Goal: Communication & Community: Answer question/provide support

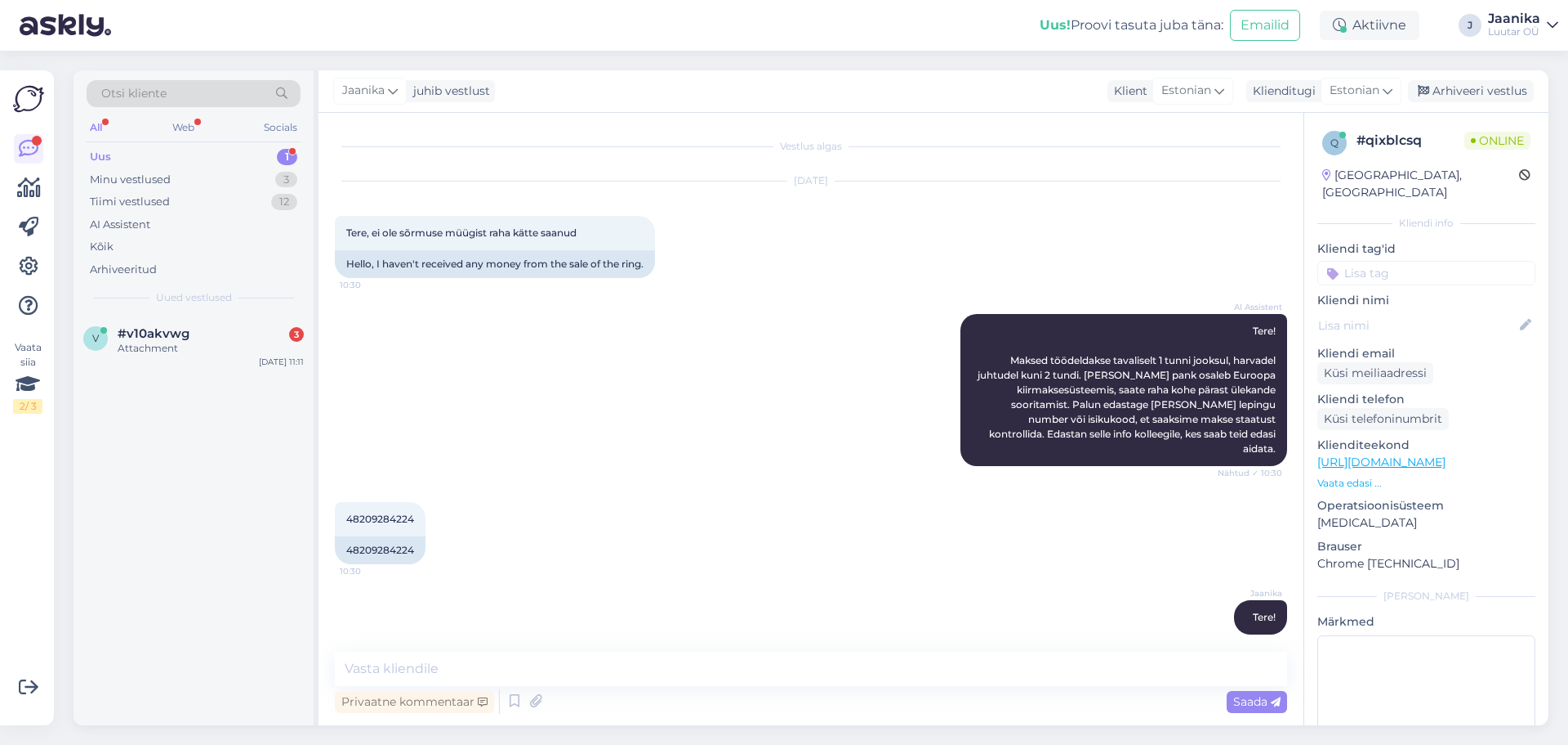
scroll to position [578, 0]
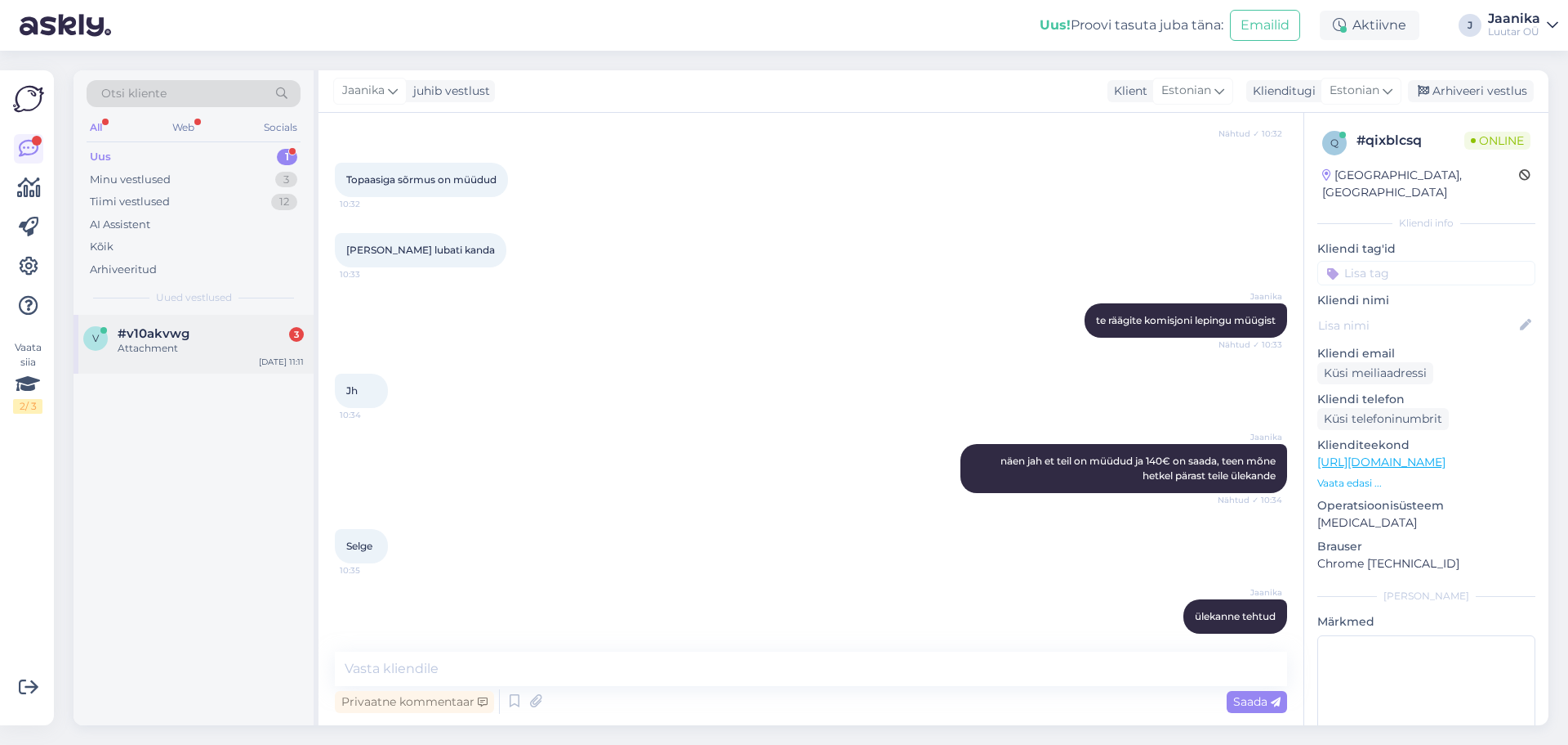
click at [168, 321] on div "v #v10akvwg 3 Attachment [DATE] 11:11" at bounding box center [193, 344] width 240 height 59
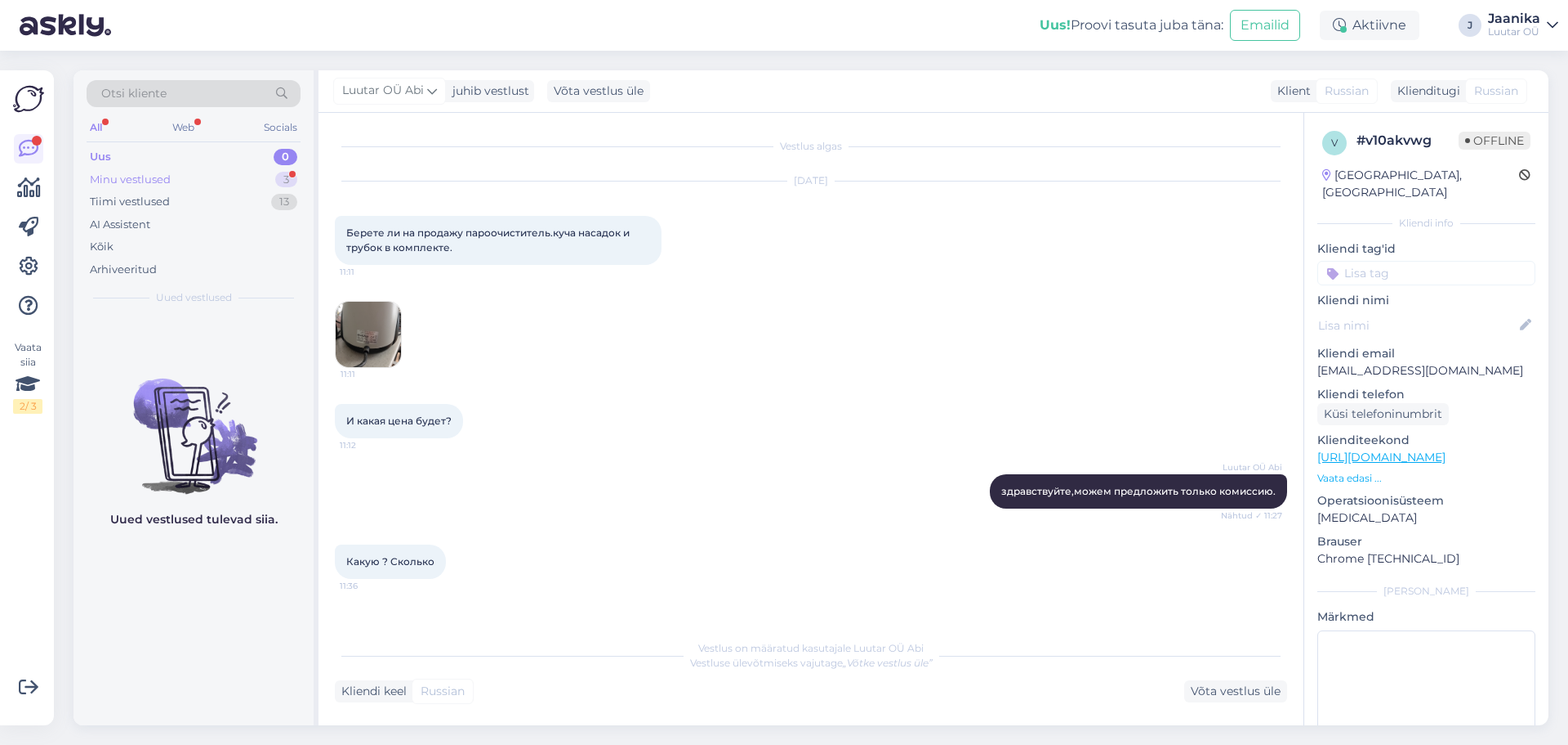
click at [141, 173] on div "Minu vestlused" at bounding box center [130, 180] width 81 height 17
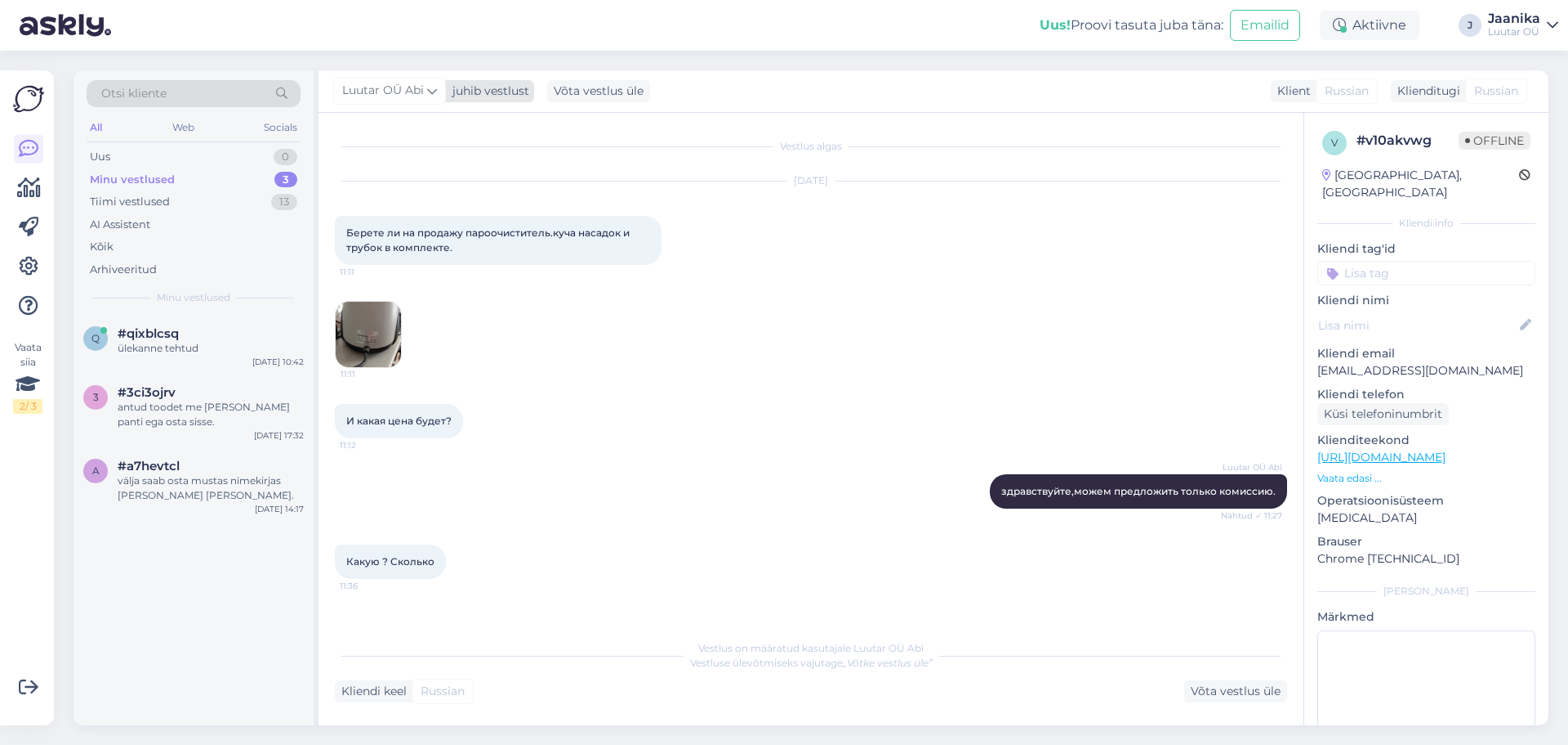
click at [402, 89] on span "Luutar OÜ Abi" at bounding box center [383, 90] width 82 height 18
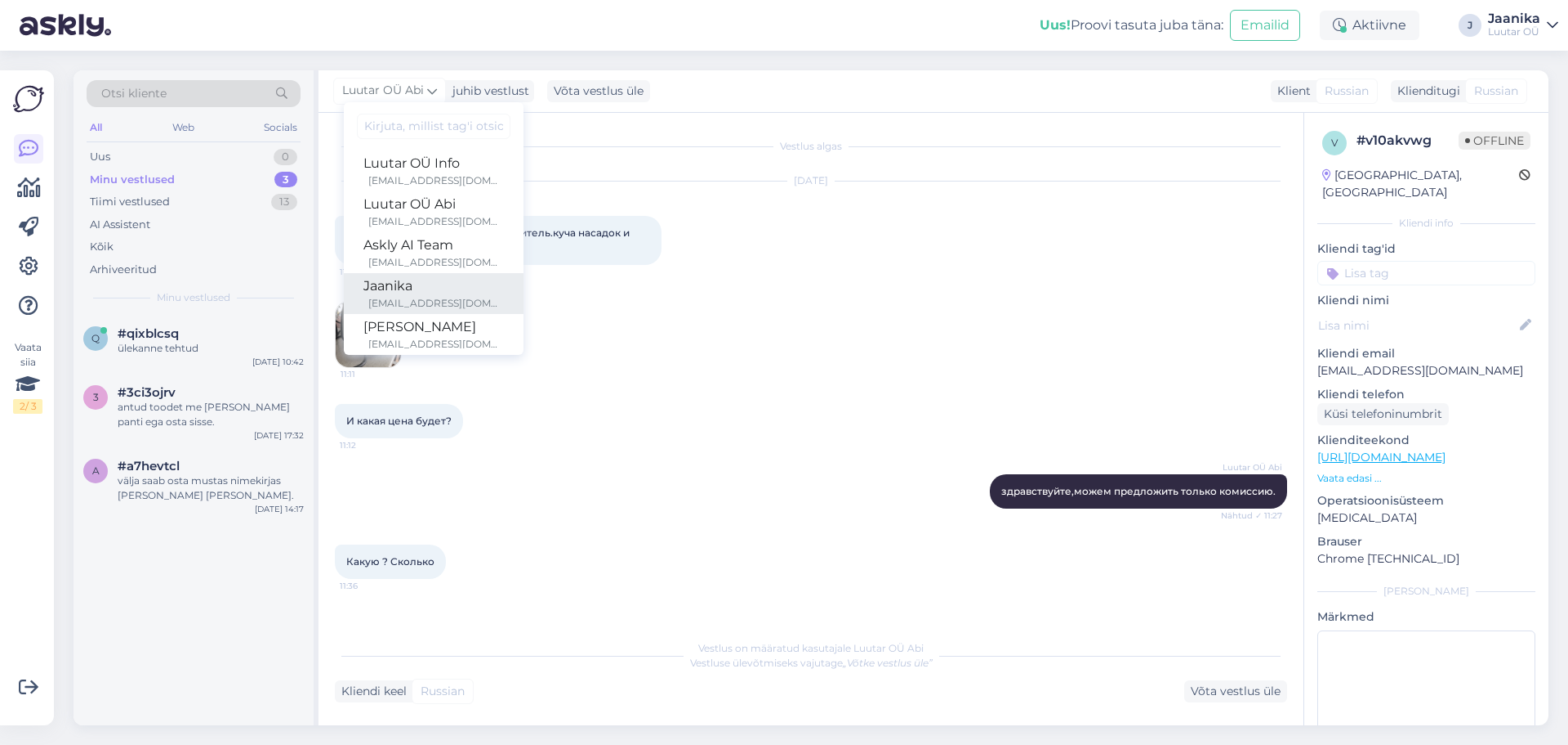
click at [385, 293] on div "Jaanika" at bounding box center [434, 285] width 140 height 20
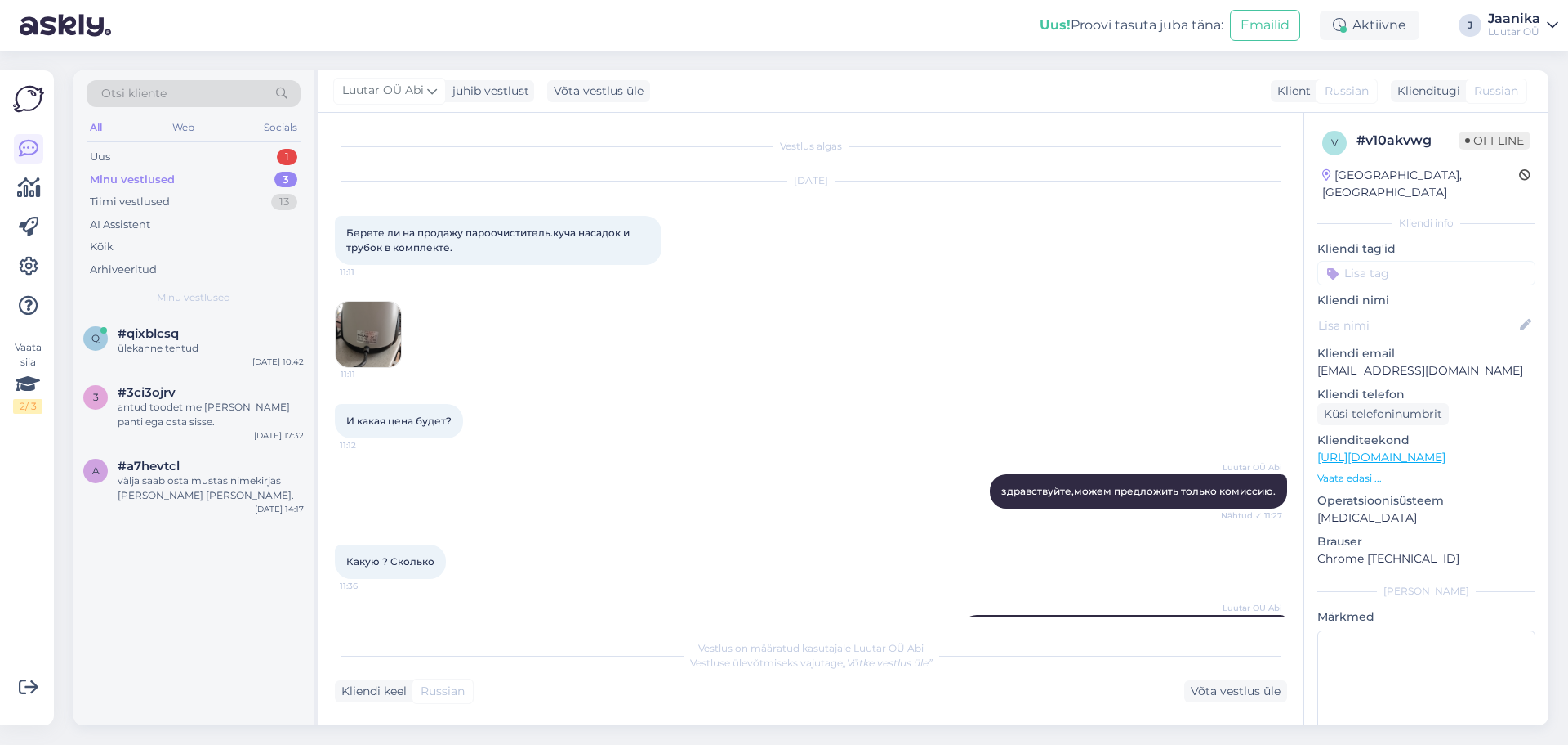
scroll to position [291, 0]
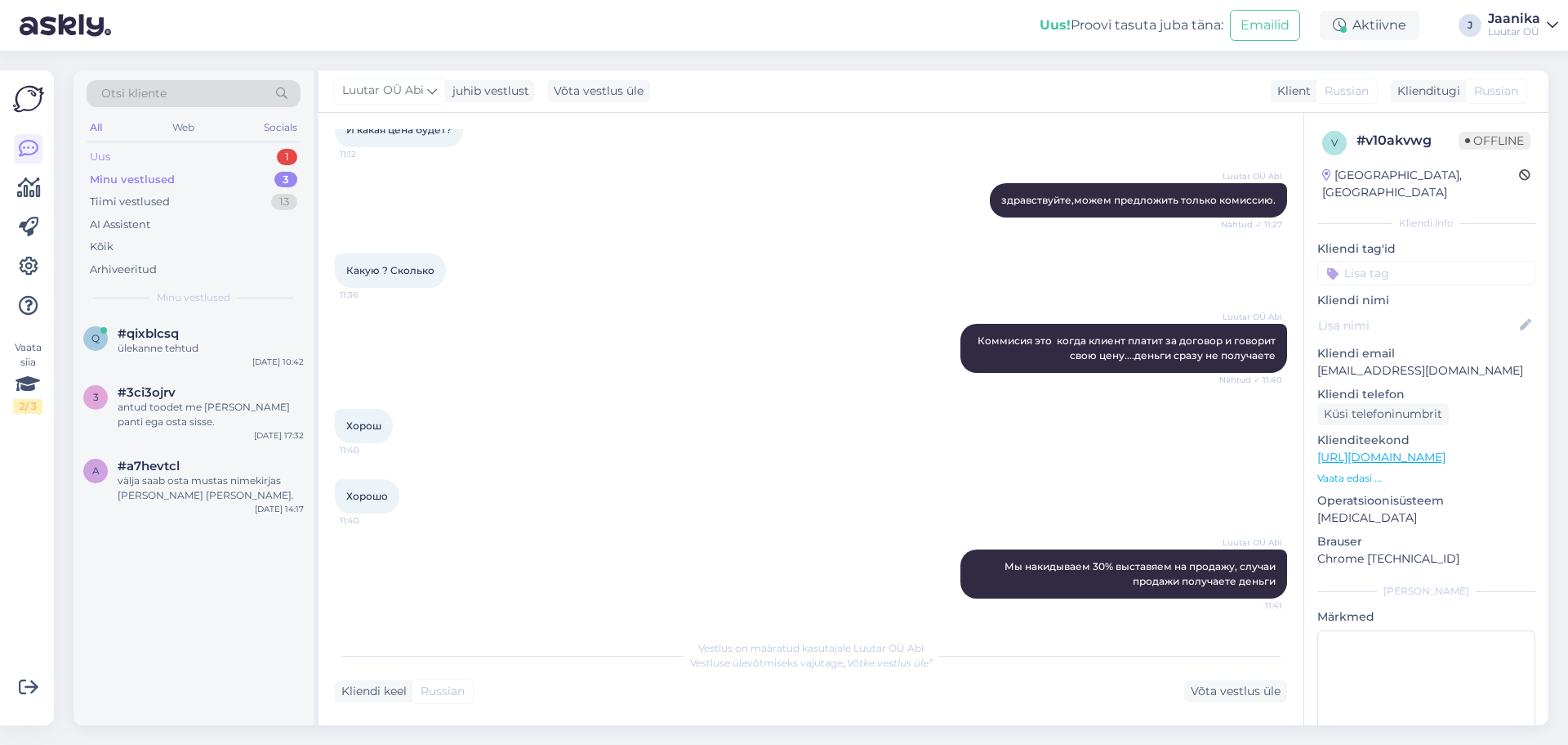
click at [125, 152] on div "Uus 1" at bounding box center [193, 157] width 214 height 23
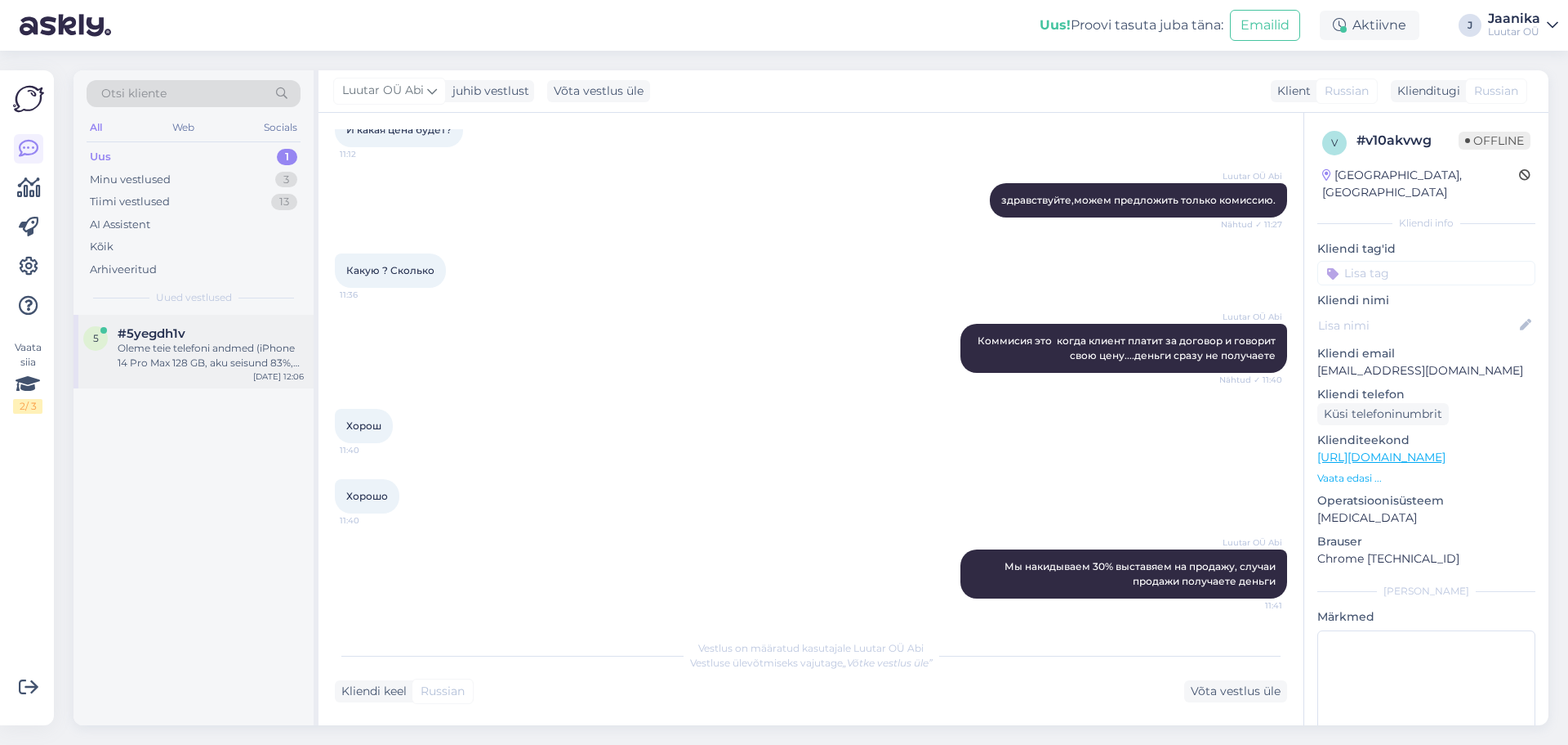
click at [189, 367] on div "Oleme teie telefoni andmed (iPhone 14 Pro Max 128 GB, aku seisund 83%, ekraan j…" at bounding box center [211, 356] width 187 height 30
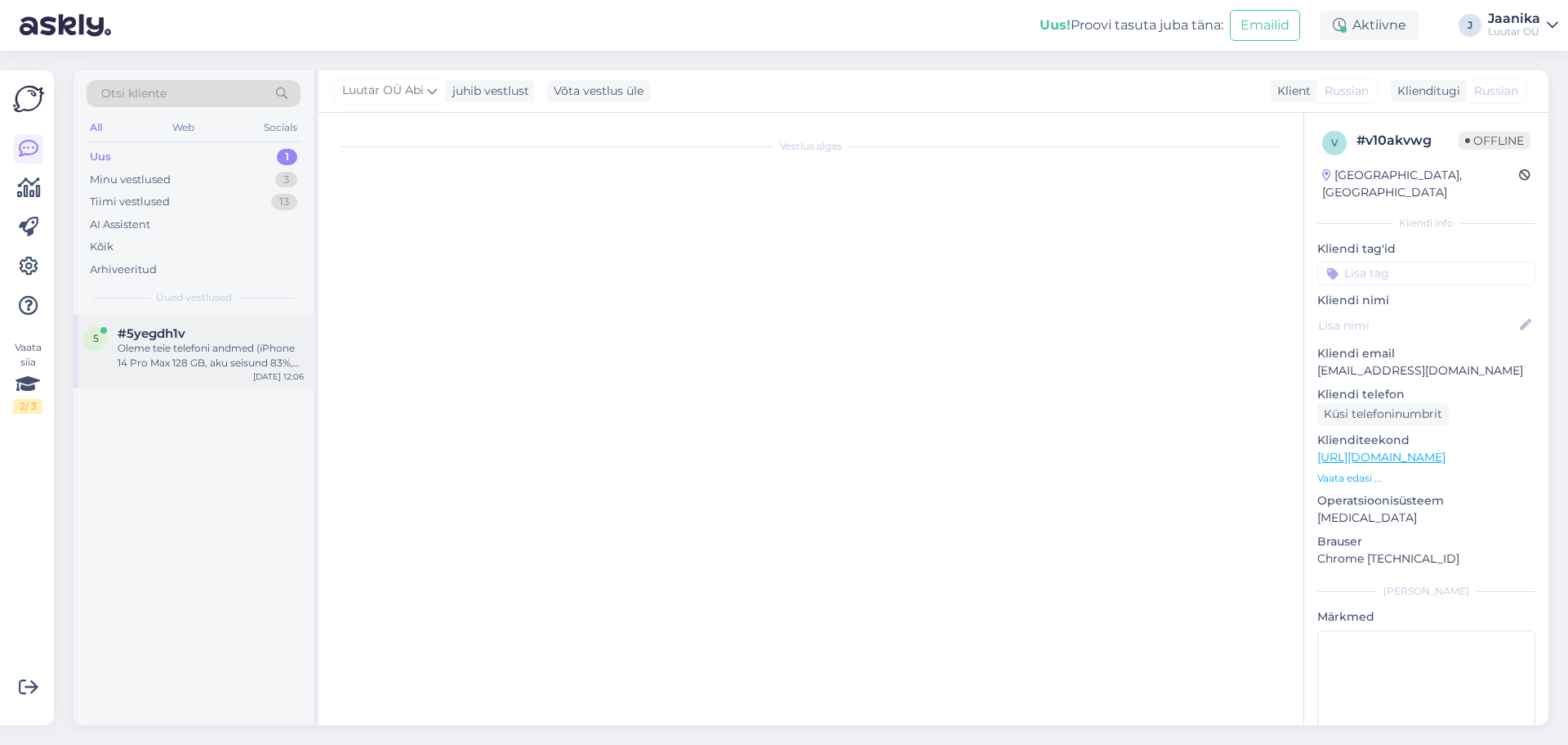
scroll to position [194, 0]
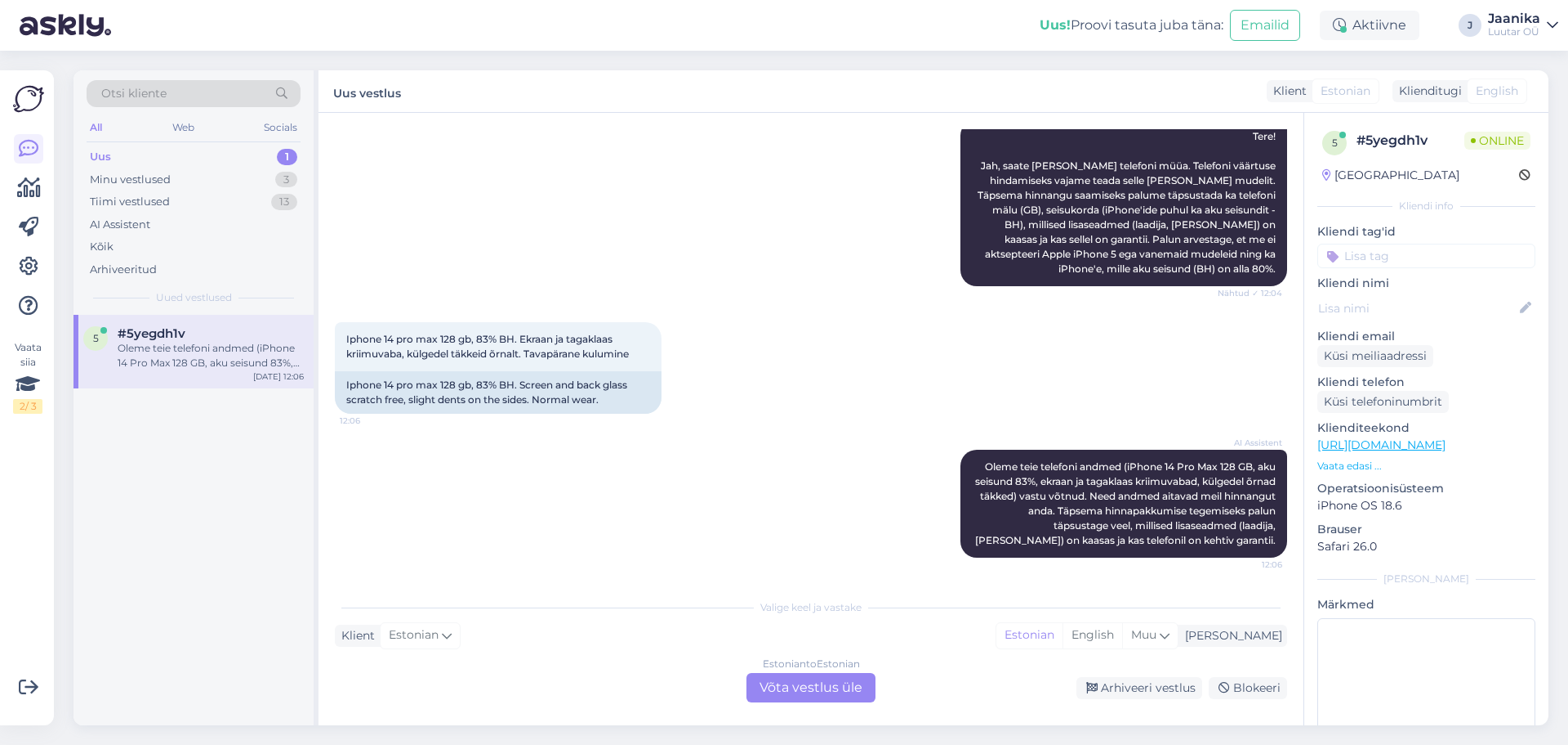
click at [809, 682] on div "Estonian to Estonian Võta vestlus üle" at bounding box center [810, 687] width 129 height 30
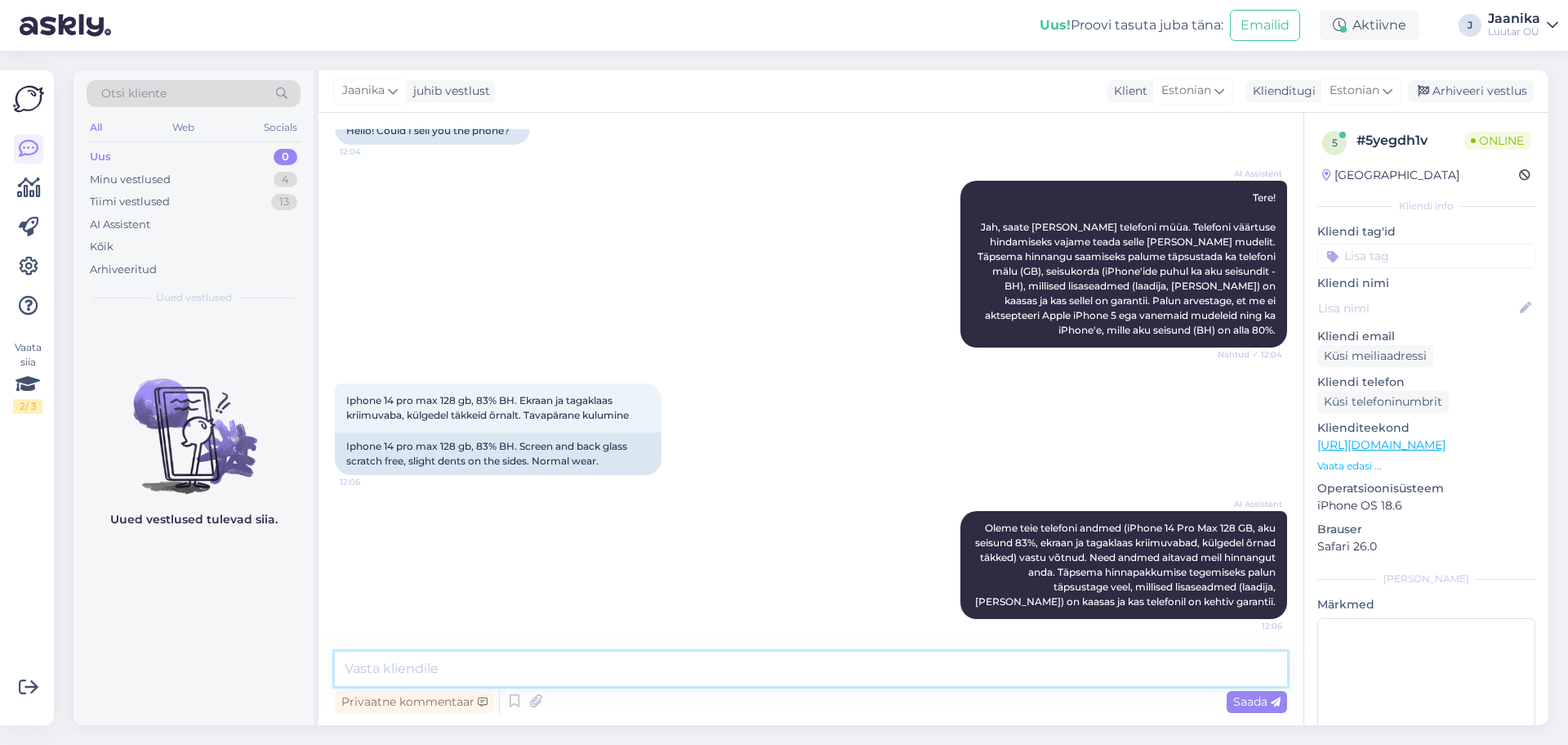
drag, startPoint x: 493, startPoint y: 671, endPoint x: 494, endPoint y: 650, distance: 21.0
click at [492, 671] on textarea at bounding box center [811, 668] width 952 height 34
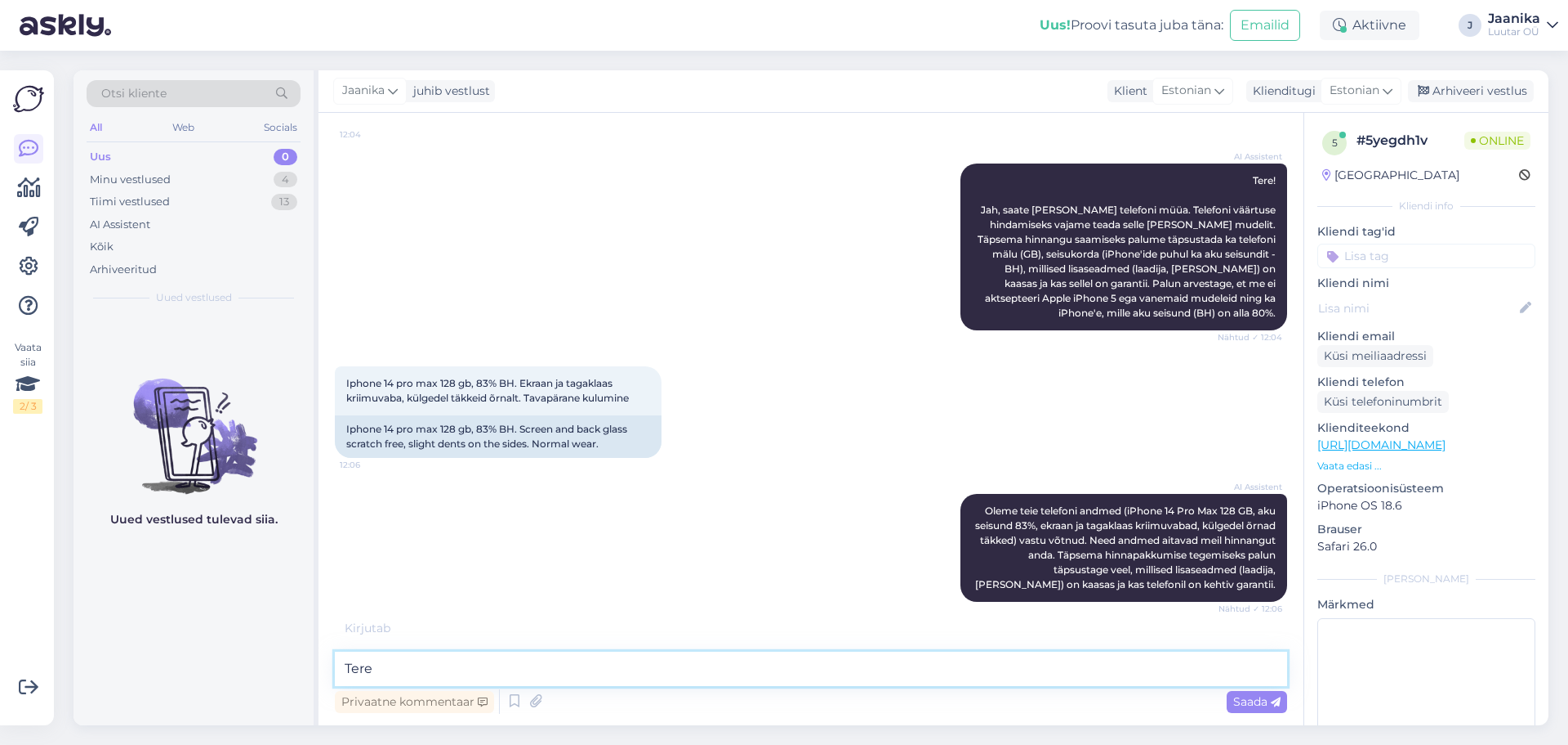
type textarea "Tere!"
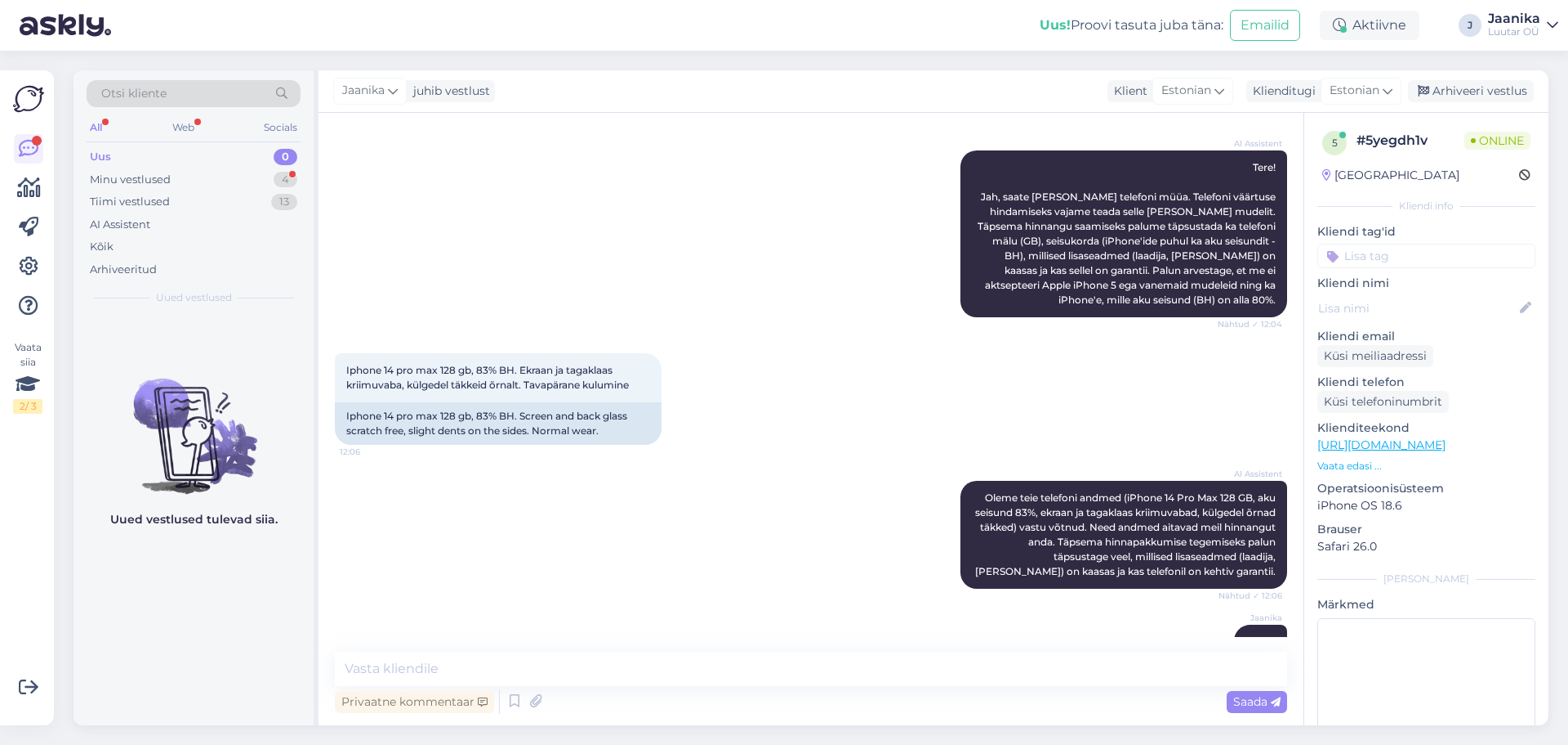
scroll to position [274, 0]
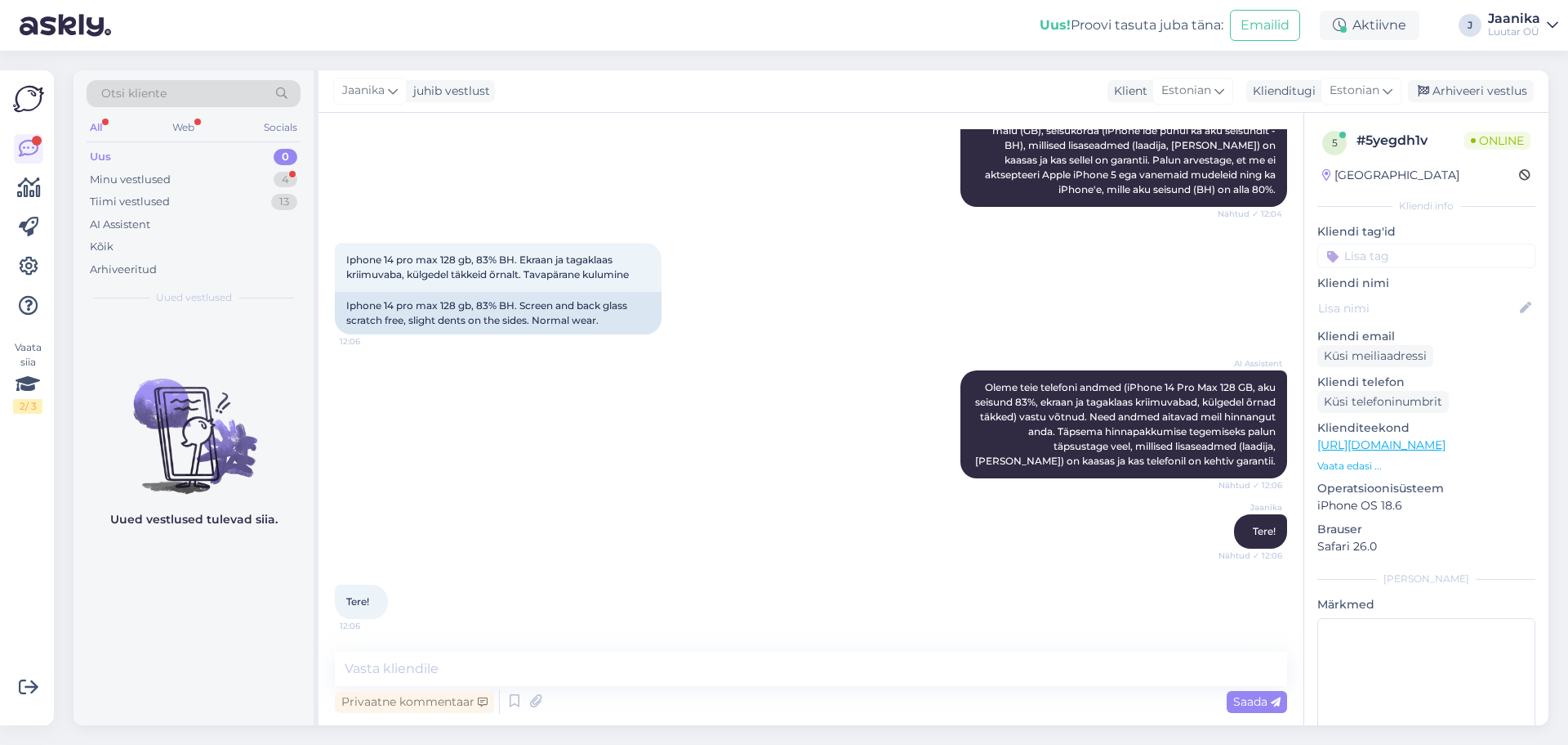
drag, startPoint x: 520, startPoint y: 372, endPoint x: 426, endPoint y: 374, distance: 94.0
click at [426, 374] on div "Vestlus algas [DATE] Tere! Kas telefoni saaks Teile müüa? 12:04 Hello! Could I …" at bounding box center [819, 383] width 967 height 507
drag, startPoint x: 517, startPoint y: 259, endPoint x: 340, endPoint y: 261, distance: 177.0
click at [340, 261] on div "Iphone 14 pro max 128 gb, 83% BH. Ekraan ja tagaklaas kriimuvaba, külgedel täkk…" at bounding box center [499, 267] width 327 height 49
copy span "Iphone 14 pro max 128 gb, 83% BH."
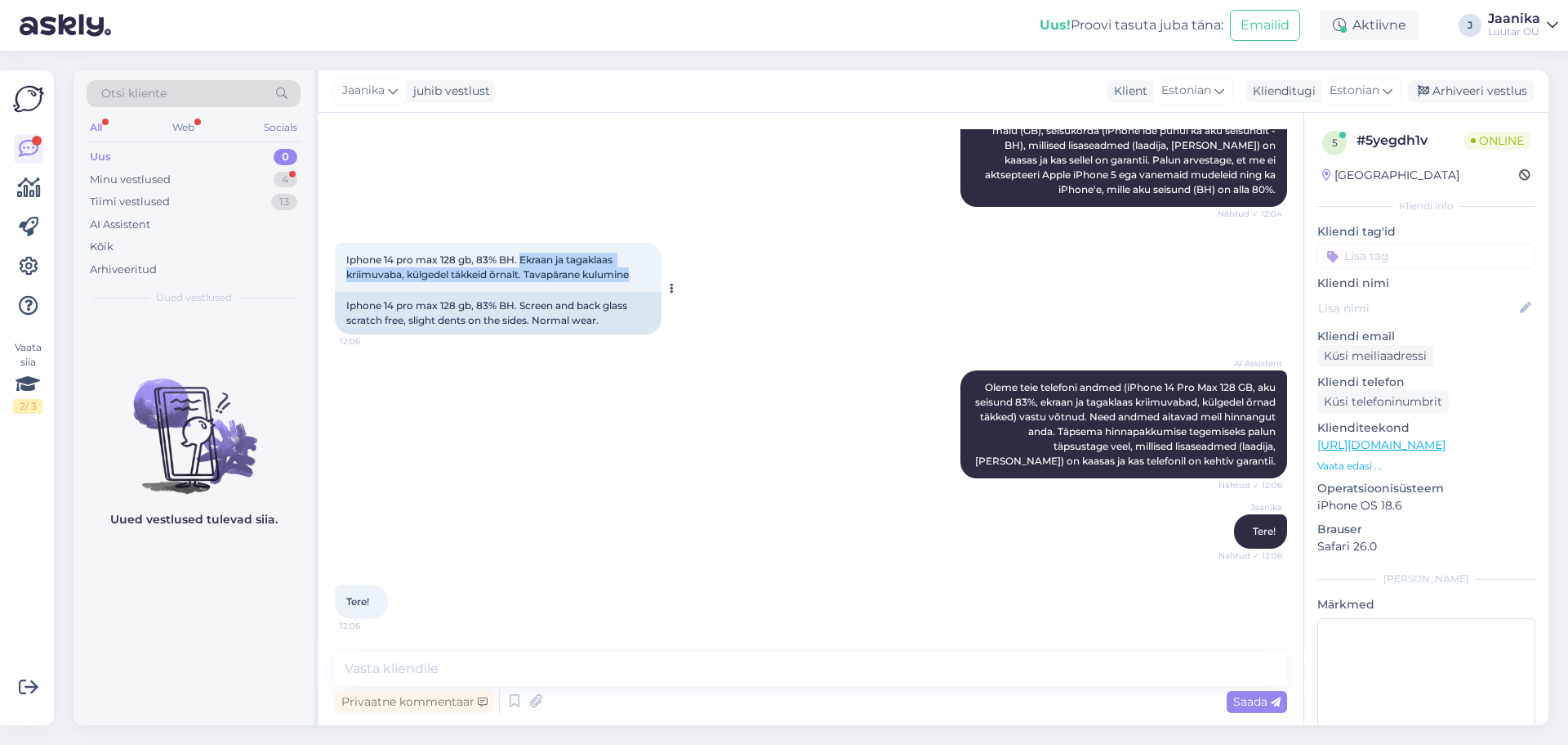
drag, startPoint x: 521, startPoint y: 255, endPoint x: 642, endPoint y: 277, distance: 123.0
click at [642, 277] on div "Iphone 14 pro max 128 gb, 83% BH. Ekraan ja tagaklaas kriimuvaba, külgedel täkk…" at bounding box center [499, 267] width 327 height 49
copy span "Ekraan ja tagaklaas kriimuvaba, külgedel täkkeid õrnalt. Tavapärane kulumine"
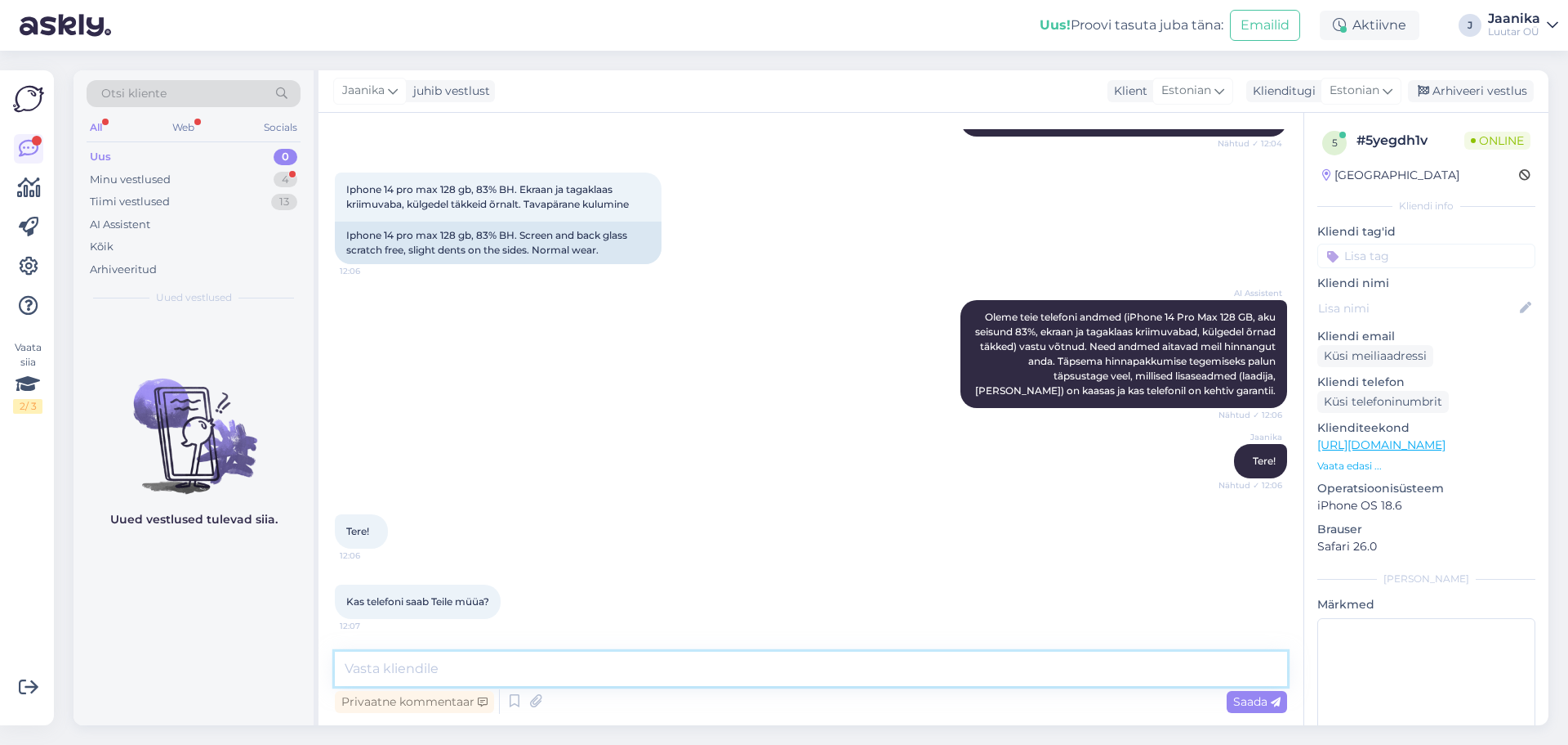
click at [439, 663] on textarea at bounding box center [811, 668] width 952 height 34
type textarea "uurin"
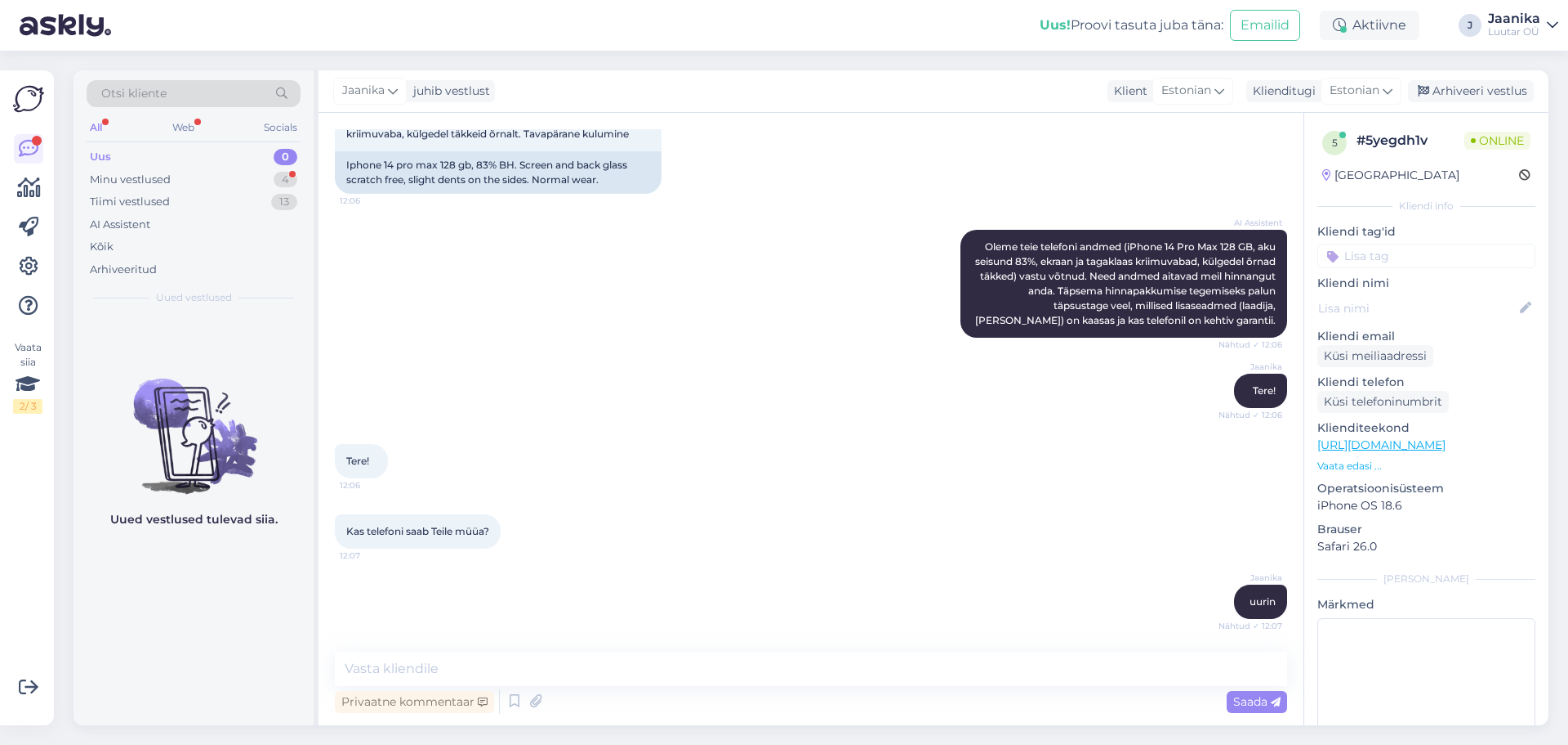
scroll to position [485, 0]
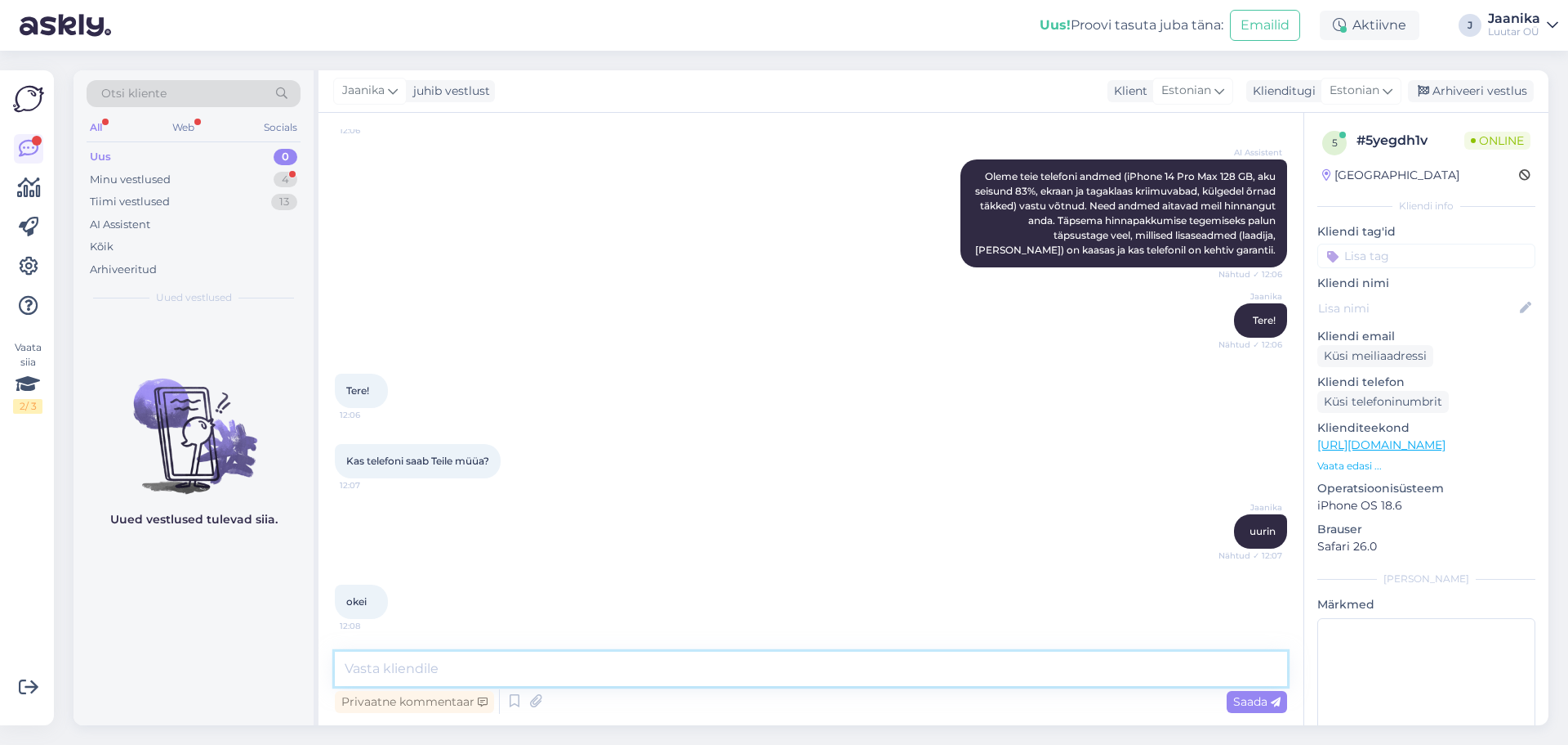
click at [520, 661] on textarea at bounding box center [811, 668] width 952 height 34
type textarea "kuni 230€"
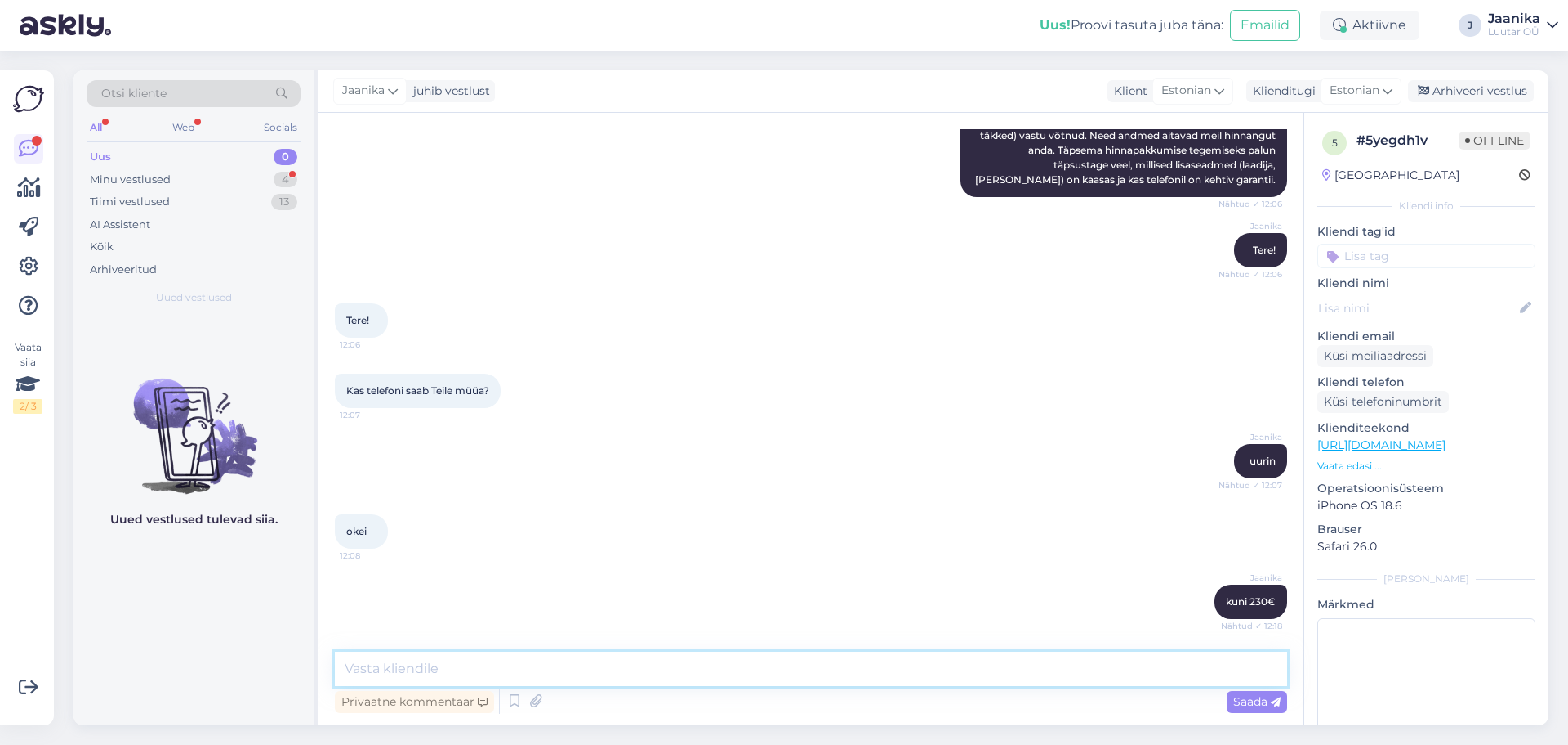
scroll to position [625, 0]
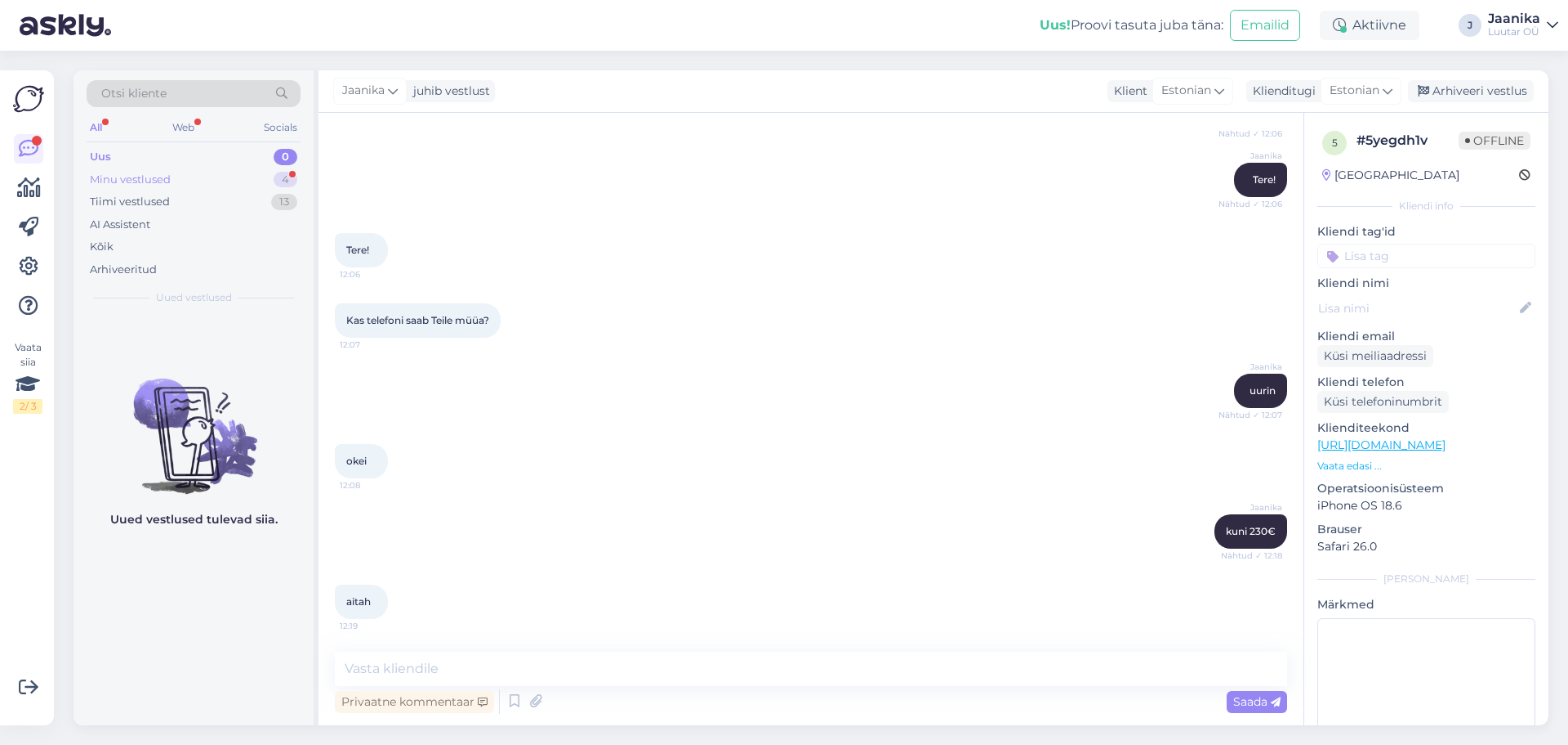
click at [121, 175] on div "Minu vestlused" at bounding box center [130, 180] width 81 height 17
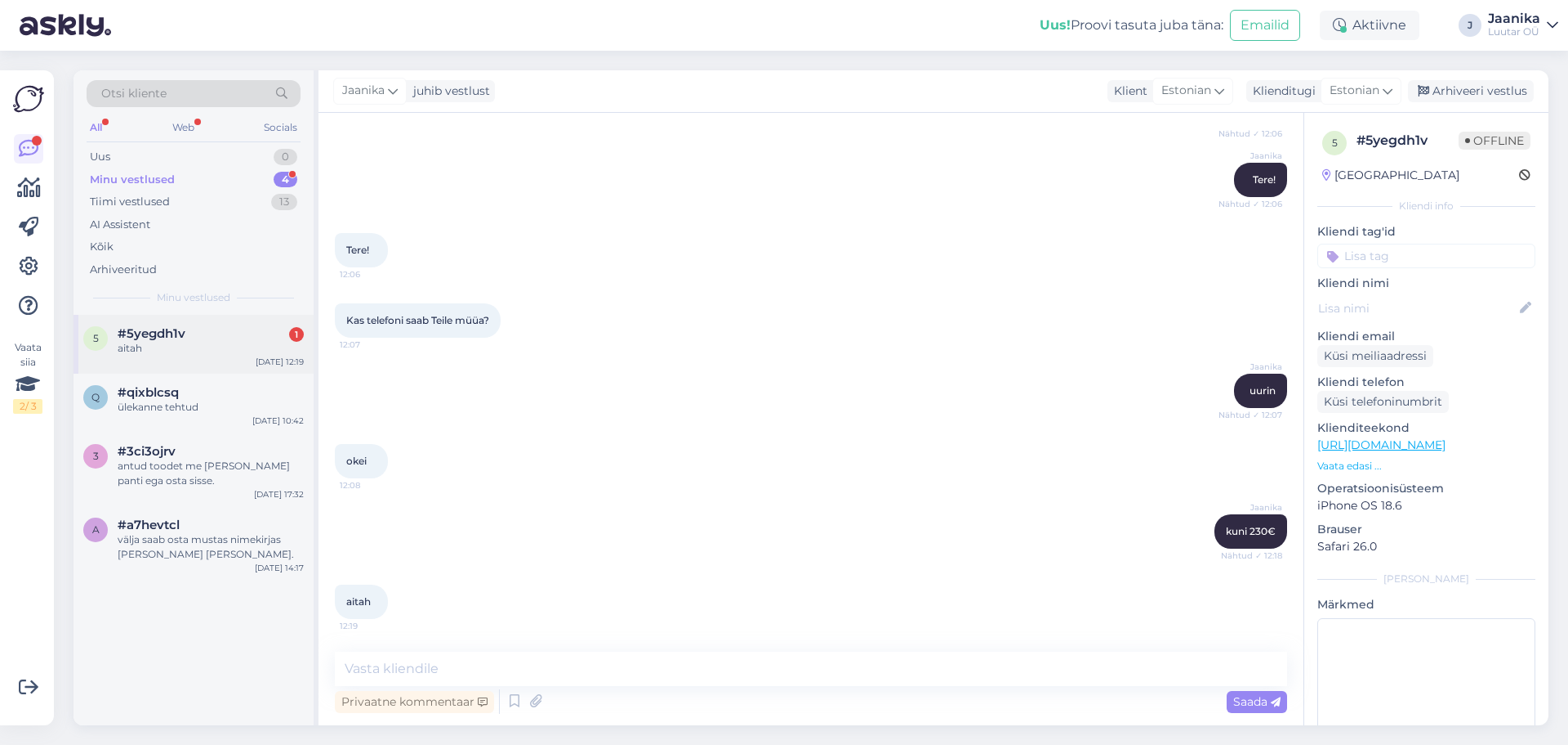
click at [160, 327] on span "#5yegdh1v" at bounding box center [151, 333] width 68 height 15
